Goal: Task Accomplishment & Management: Manage account settings

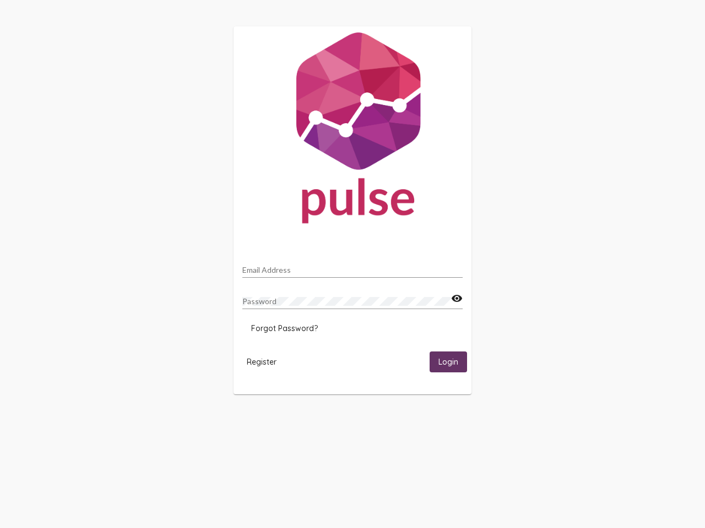
click at [352, 267] on input "Email Address" at bounding box center [352, 270] width 220 height 9
click at [456, 299] on mat-icon "visibility" at bounding box center [457, 298] width 12 height 13
click at [284, 329] on span "Forgot Password?" at bounding box center [284, 329] width 67 height 10
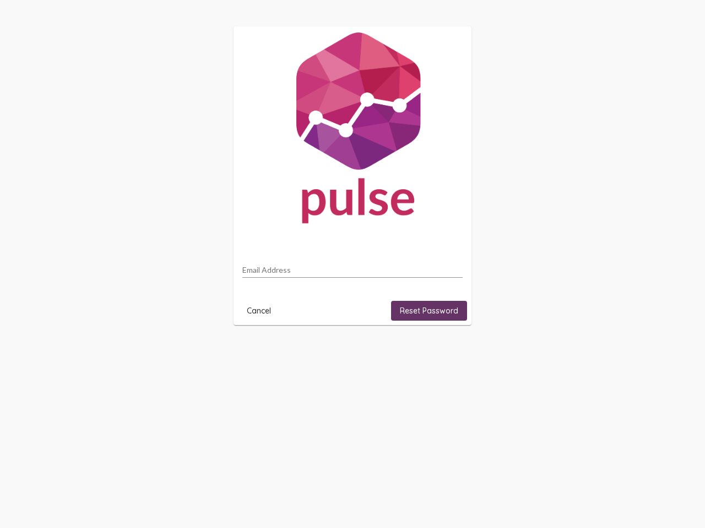
click at [261, 352] on html "Email Address Cancel Reset Password" at bounding box center [352, 176] width 705 height 352
click at [448, 352] on html "Email Address Cancel Reset Password" at bounding box center [352, 176] width 705 height 352
